Goal: Information Seeking & Learning: Learn about a topic

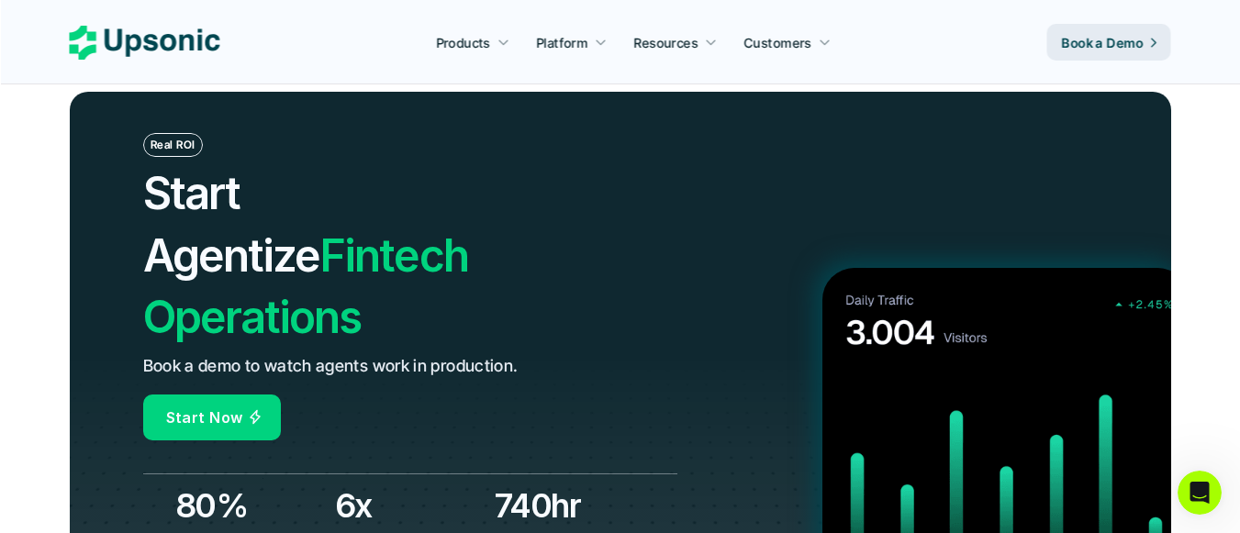
scroll to position [6426, 0]
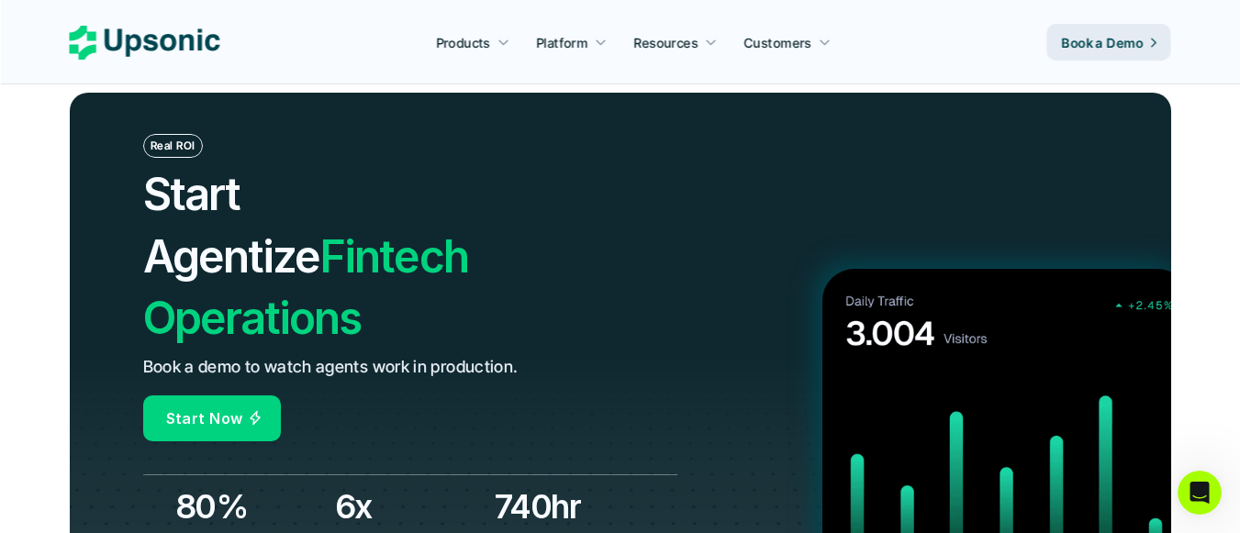
drag, startPoint x: 581, startPoint y: 237, endPoint x: 232, endPoint y: 127, distance: 365.8
click at [232, 134] on div "Real ROI Start Agentize Fintech Operations Book a demo to watch agents work in …" at bounding box center [410, 288] width 534 height 308
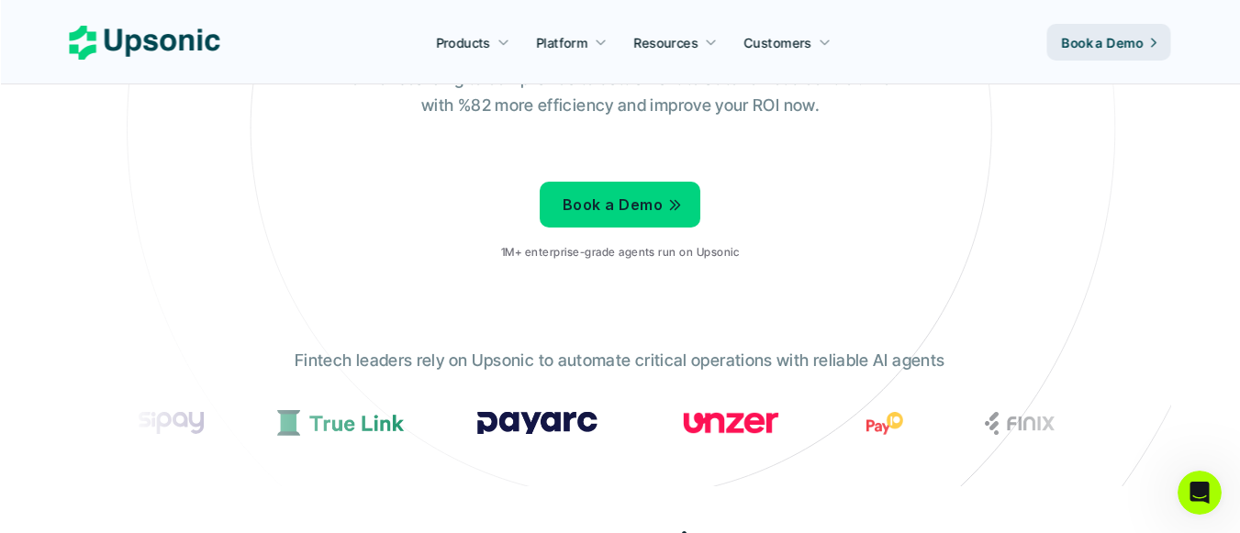
scroll to position [0, 0]
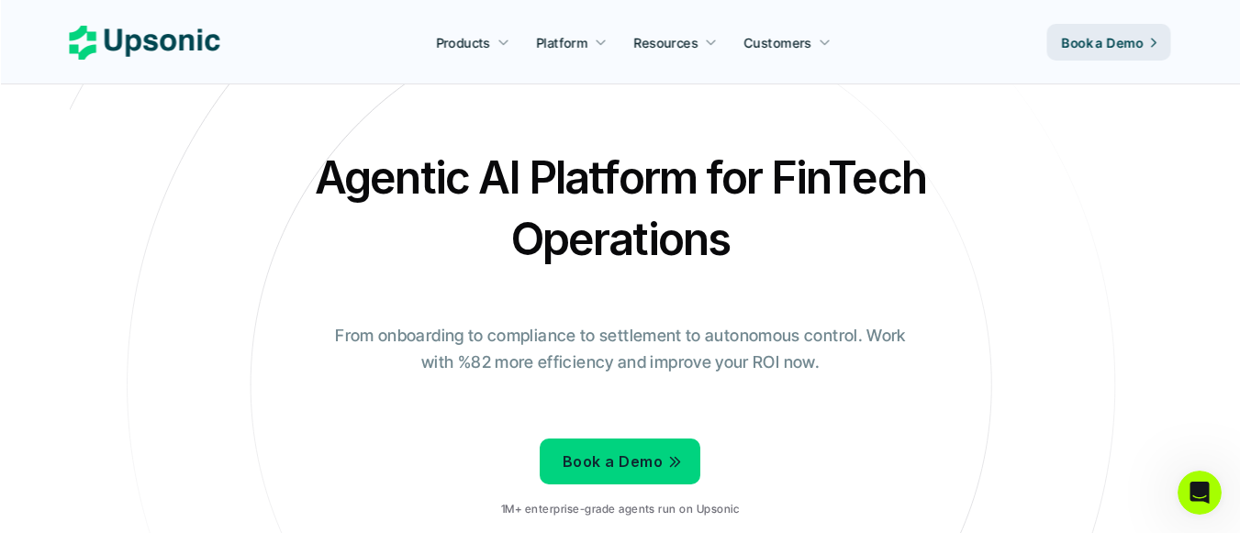
drag, startPoint x: 810, startPoint y: 350, endPoint x: 398, endPoint y: 65, distance: 500.1
click at [633, 167] on h2 "Agentic AI Platform for FinTech Operations" at bounding box center [620, 208] width 643 height 123
drag, startPoint x: 633, startPoint y: 167, endPoint x: 691, endPoint y: 284, distance: 130.6
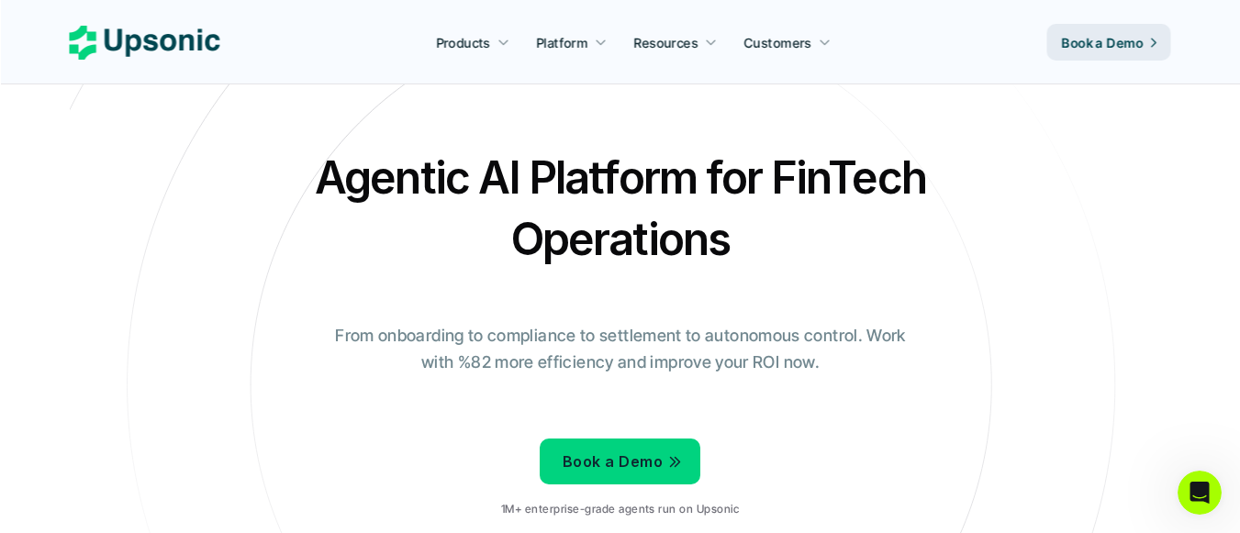
click at [691, 284] on div "Agentic AI Platform for FinTech Operations From onboarding to compliance to set…" at bounding box center [621, 340] width 1074 height 386
drag, startPoint x: 808, startPoint y: 375, endPoint x: 560, endPoint y: 302, distance: 258.3
click at [560, 302] on div "Agentic AI Platform for FinTech Operations From onboarding to compliance to set…" at bounding box center [621, 340] width 1074 height 386
click at [1185, 490] on icon "Intercom Messenger uygulamasını aç" at bounding box center [1197, 491] width 30 height 30
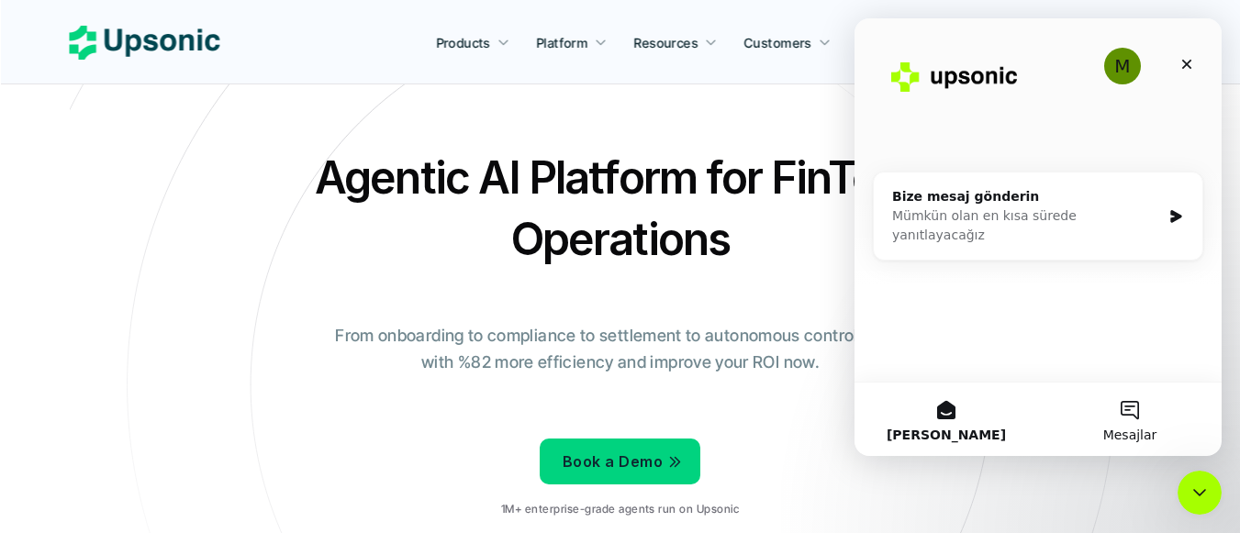
click at [1159, 405] on button "Mesajlar" at bounding box center [1130, 419] width 184 height 73
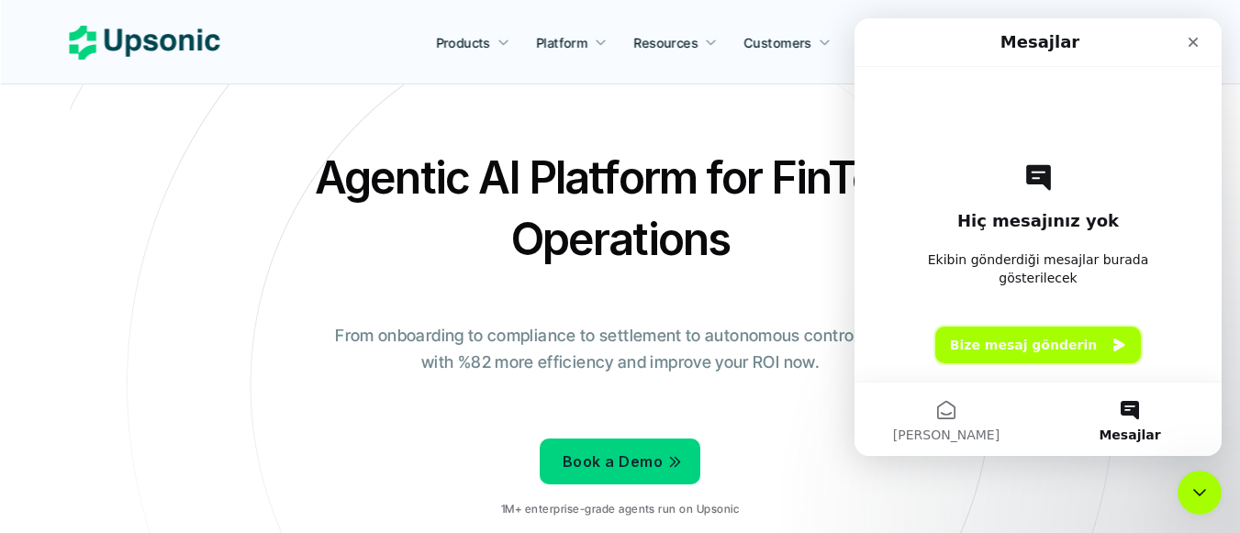
click at [1059, 340] on button "Bize mesaj gönderin" at bounding box center [1038, 345] width 206 height 37
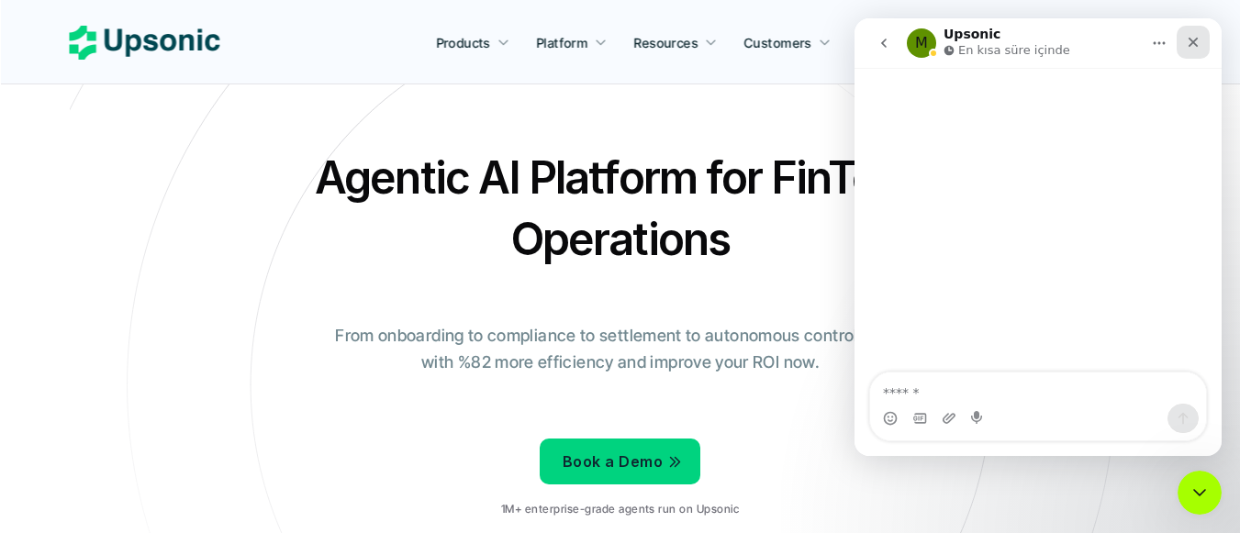
click at [1199, 47] on icon "Kapat" at bounding box center [1193, 42] width 15 height 15
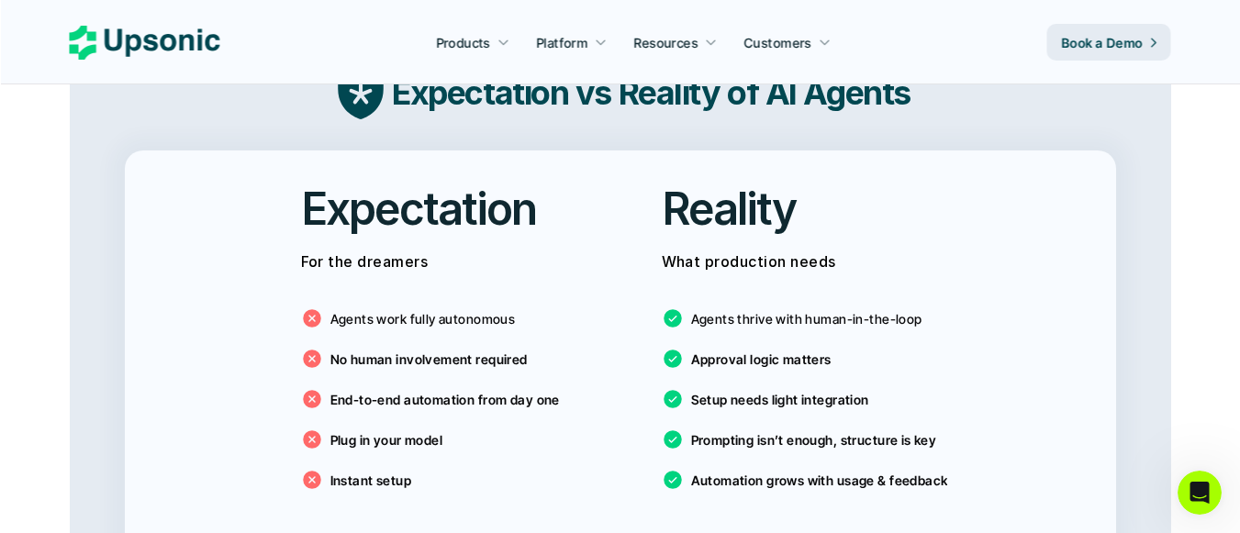
scroll to position [3213, 0]
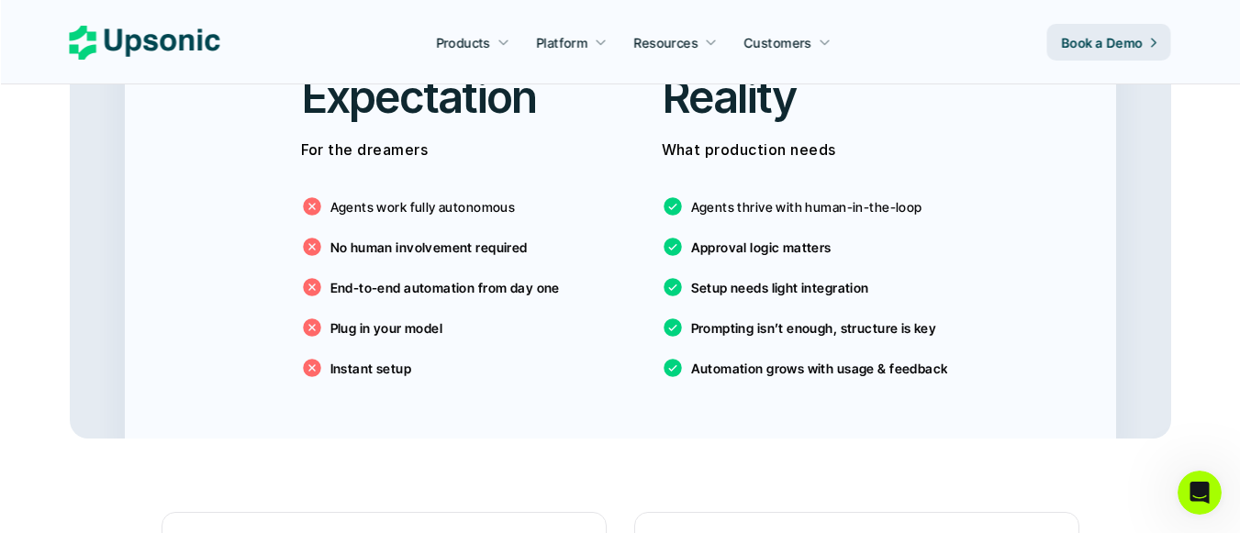
drag, startPoint x: 553, startPoint y: 263, endPoint x: 179, endPoint y: 28, distance: 441.9
click at [229, 209] on div "Expectation For the dreamers Agents work fully autonomous No human involvement …" at bounding box center [620, 239] width 991 height 400
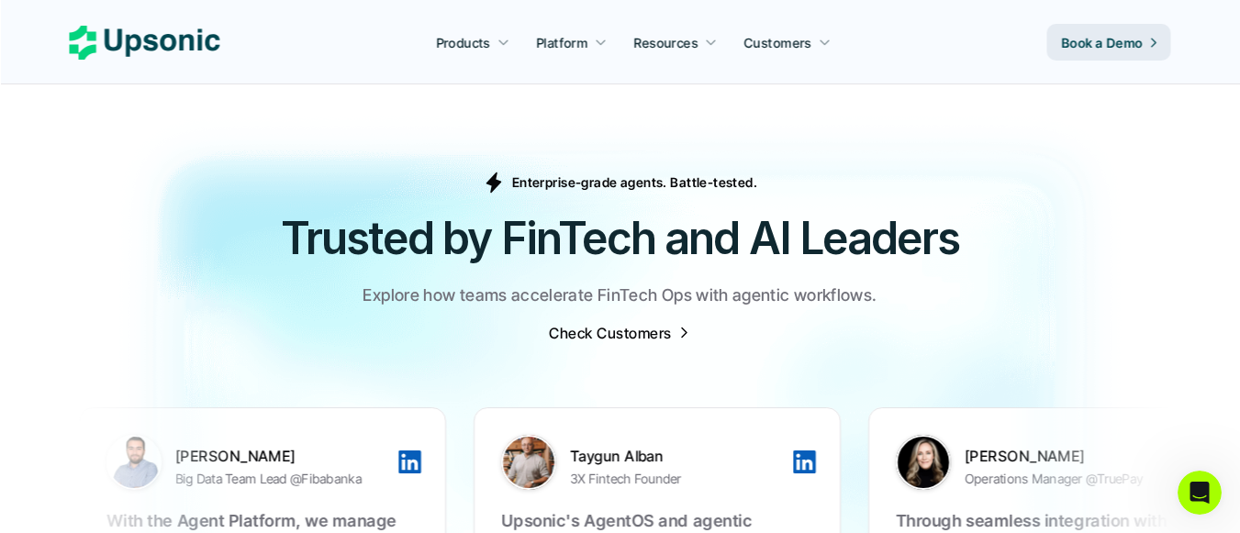
scroll to position [5784, 0]
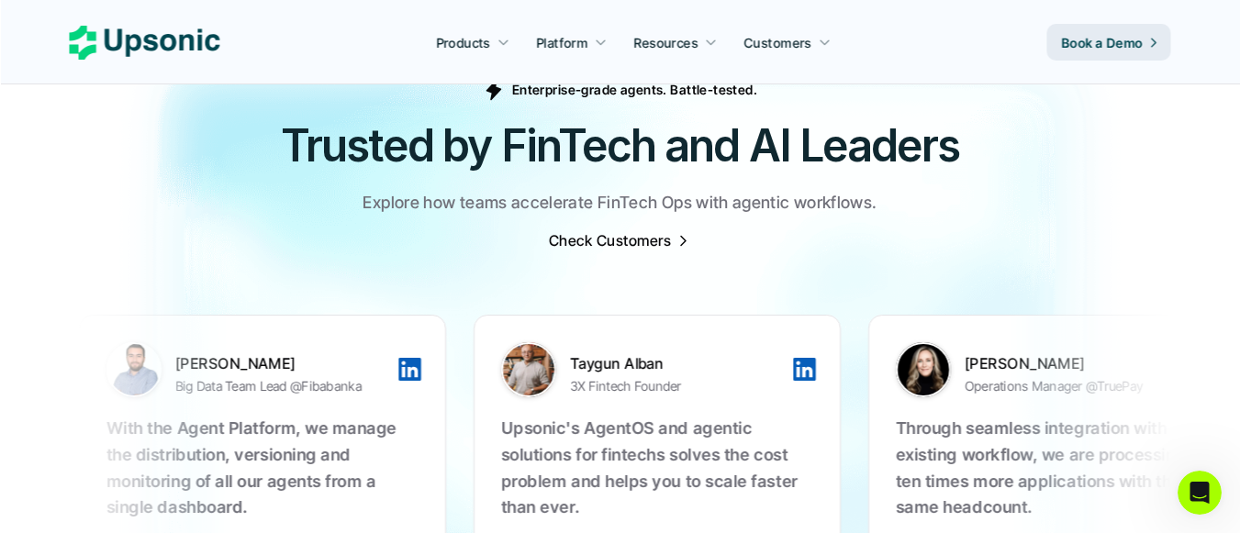
drag, startPoint x: 932, startPoint y: 194, endPoint x: 206, endPoint y: 84, distance: 734.5
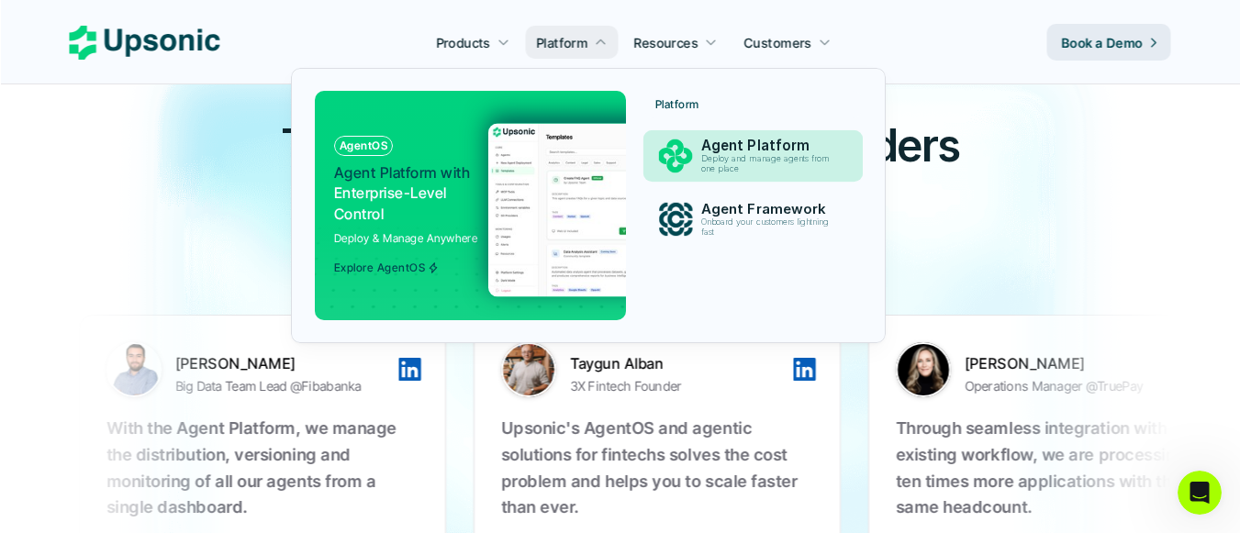
click at [710, 157] on p "Deploy and manage agents from one place" at bounding box center [769, 164] width 136 height 20
click at [704, 155] on p "Deploy and manage agents from one place" at bounding box center [770, 164] width 140 height 21
